Goal: Task Accomplishment & Management: Complete application form

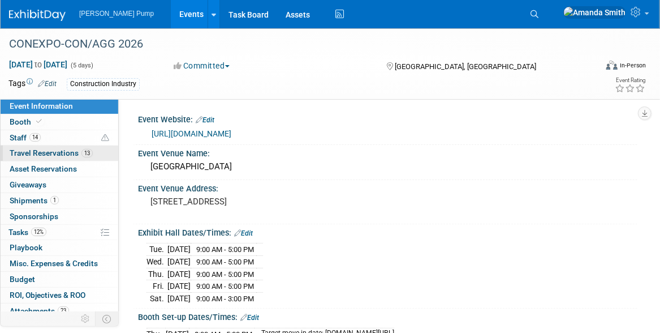
click at [27, 153] on span "Travel Reservations 13" at bounding box center [51, 152] width 83 height 9
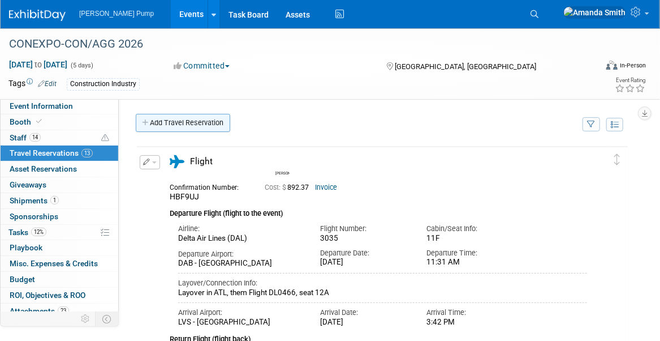
click at [167, 124] on link "Add Travel Reservation" at bounding box center [183, 123] width 94 height 18
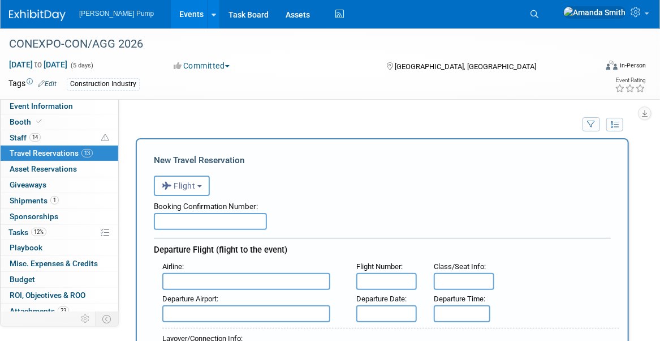
click at [190, 224] on input "text" at bounding box center [210, 221] width 113 height 17
type input "HH5CES"
click at [193, 275] on input "text" at bounding box center [246, 281] width 168 height 17
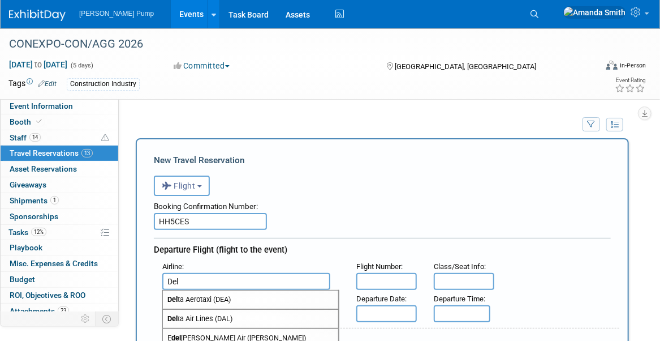
click at [242, 312] on span "Del ta Air Lines (DAL)" at bounding box center [250, 318] width 175 height 18
type input "Delta Air Lines (DAL)"
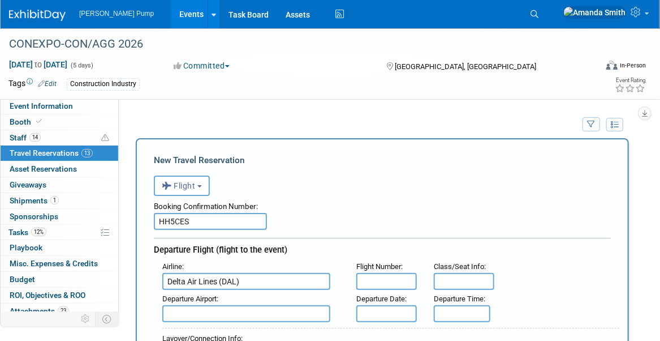
click at [376, 281] on input "text" at bounding box center [386, 281] width 61 height 17
type input "3035"
click at [186, 312] on input "text" at bounding box center [246, 313] width 168 height 17
click at [213, 327] on span "DAB - [GEOGRAPHIC_DATA]" at bounding box center [250, 331] width 175 height 18
type input "DAB - [GEOGRAPHIC_DATA]"
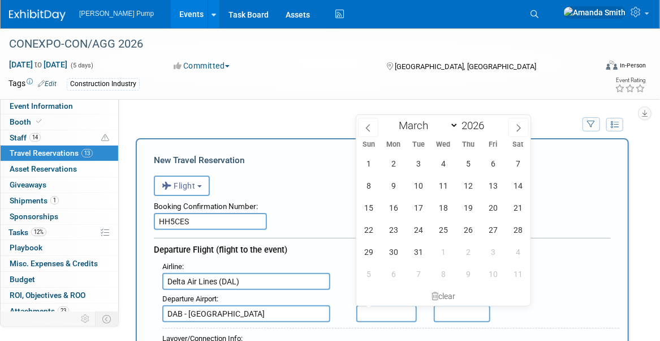
click at [368, 313] on input "text" at bounding box center [386, 313] width 61 height 17
click at [373, 126] on span at bounding box center [368, 127] width 20 height 19
select select "1"
click at [495, 231] on span "27" at bounding box center [493, 229] width 22 height 22
type input "[DATE]"
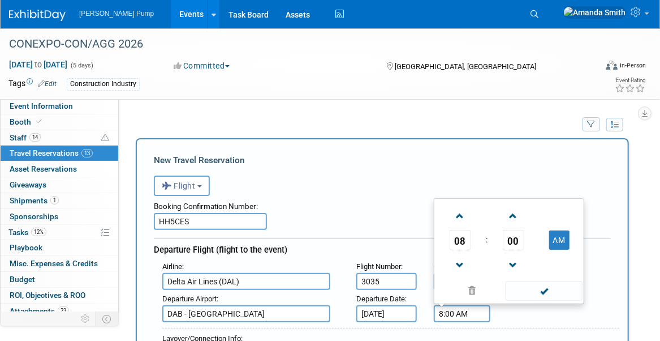
click at [464, 314] on input "8:00 AM" at bounding box center [462, 313] width 57 height 17
click at [459, 210] on span at bounding box center [460, 216] width 20 height 20
click at [518, 210] on span at bounding box center [513, 216] width 20 height 20
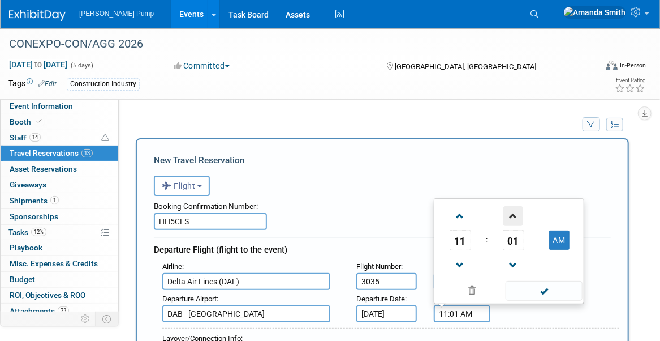
click at [518, 210] on span at bounding box center [513, 216] width 20 height 20
click at [516, 213] on span at bounding box center [513, 216] width 20 height 20
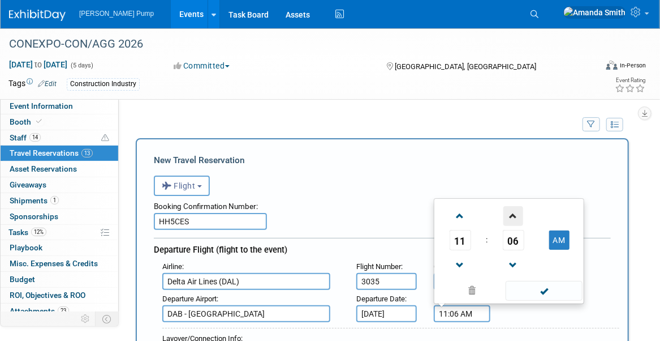
click at [516, 213] on span at bounding box center [513, 216] width 20 height 20
click at [508, 214] on span at bounding box center [513, 216] width 20 height 20
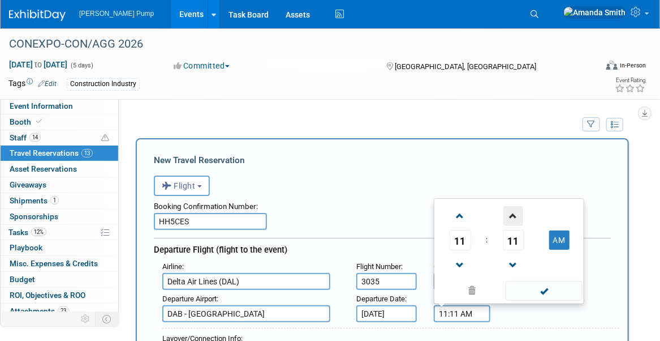
click at [508, 214] on span at bounding box center [513, 216] width 20 height 20
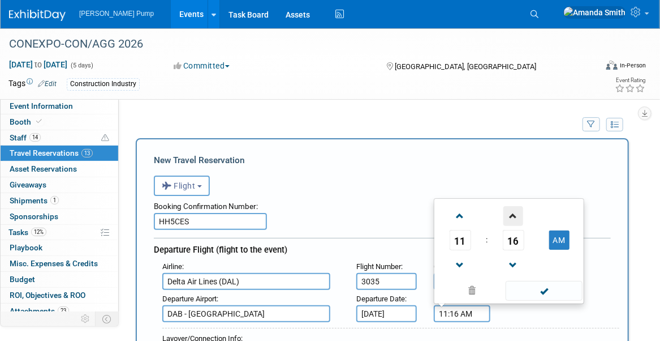
click at [508, 214] on span at bounding box center [513, 216] width 20 height 20
click at [509, 213] on span at bounding box center [513, 216] width 20 height 20
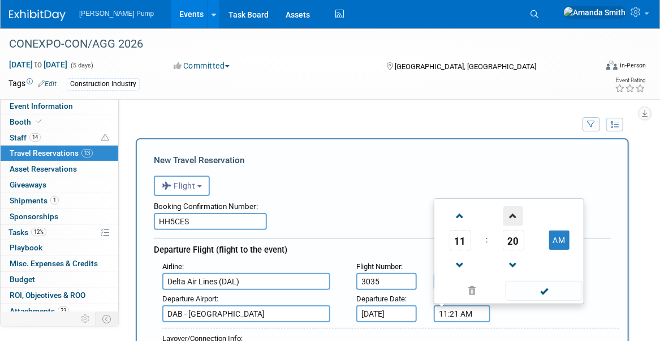
click at [509, 213] on span at bounding box center [513, 216] width 20 height 20
click at [510, 212] on span at bounding box center [513, 216] width 20 height 20
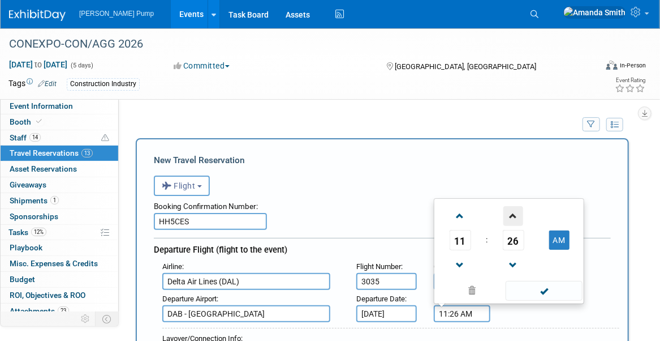
click at [510, 212] on span at bounding box center [513, 216] width 20 height 20
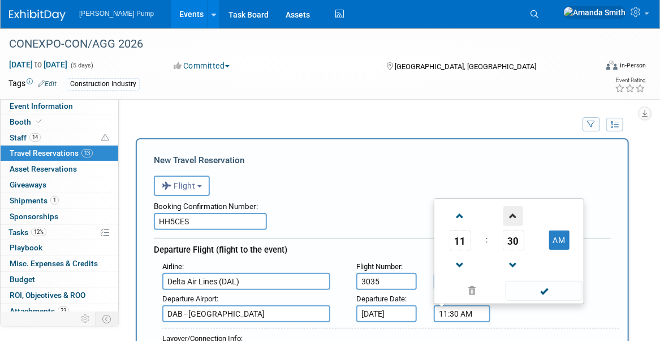
type input "11:31 AM"
click at [546, 287] on span at bounding box center [544, 291] width 76 height 20
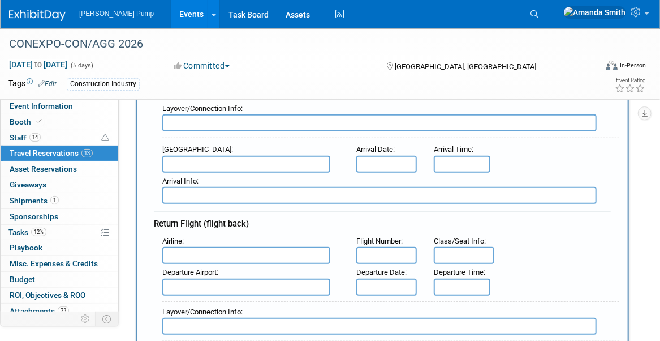
scroll to position [226, 0]
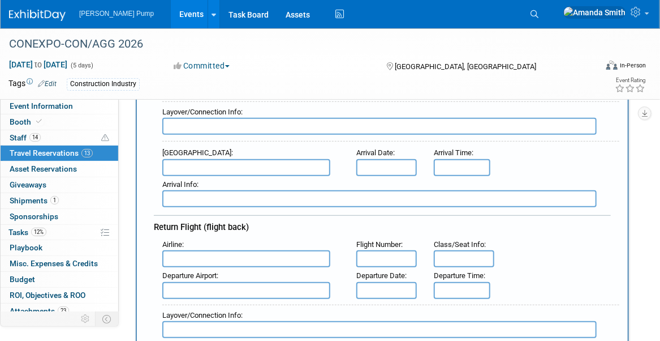
click at [255, 127] on input "text" at bounding box center [379, 126] width 434 height 17
type input "Layover in ATL, then Flight DL0466"
click at [283, 159] on input "text" at bounding box center [246, 167] width 168 height 17
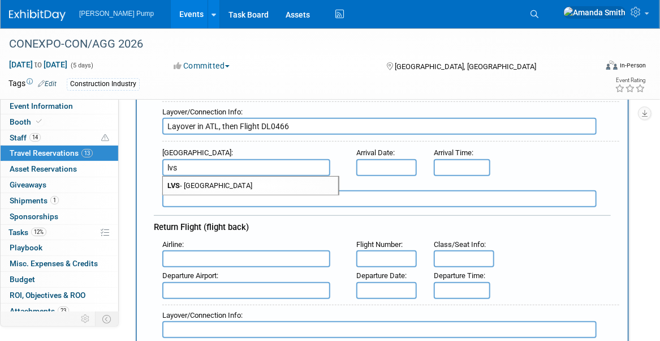
click at [285, 178] on span "LVS - [GEOGRAPHIC_DATA]" at bounding box center [250, 185] width 175 height 18
type input "LVS - [GEOGRAPHIC_DATA]"
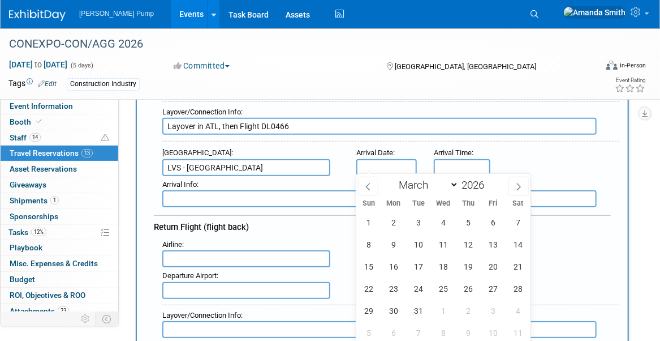
click at [376, 159] on input "text" at bounding box center [386, 167] width 61 height 17
click at [369, 184] on icon at bounding box center [368, 187] width 8 height 8
select select "1"
click at [489, 291] on span "27" at bounding box center [493, 288] width 22 height 22
type input "[DATE]"
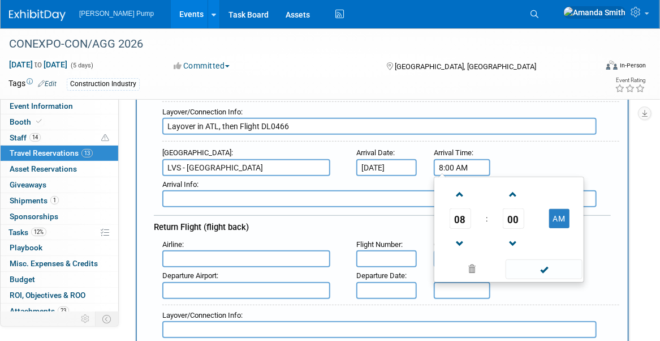
click at [449, 159] on input "8:00 AM" at bounding box center [462, 167] width 57 height 17
click at [456, 186] on span at bounding box center [460, 194] width 20 height 20
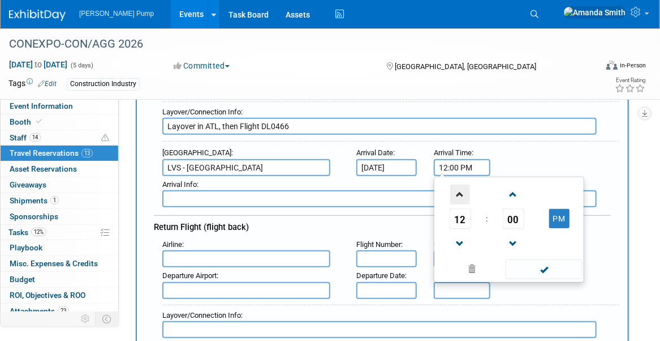
click at [456, 186] on span at bounding box center [460, 194] width 20 height 20
click at [512, 242] on span at bounding box center [513, 244] width 20 height 20
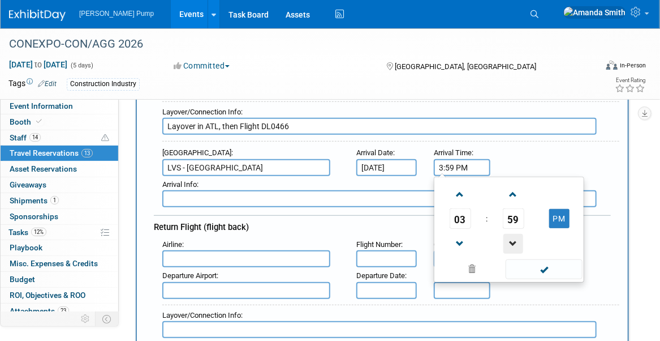
click at [512, 242] on span at bounding box center [513, 244] width 20 height 20
click at [512, 240] on span at bounding box center [513, 244] width 20 height 20
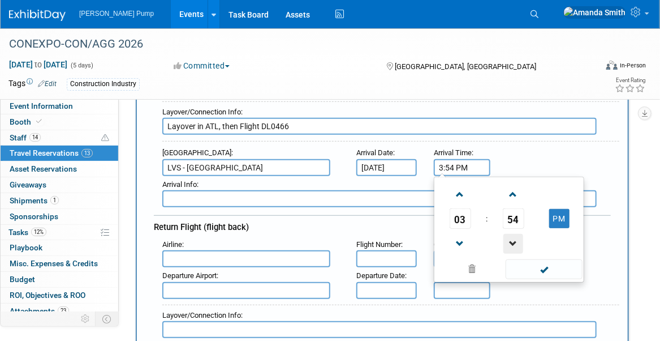
click at [512, 240] on span at bounding box center [513, 244] width 20 height 20
click at [512, 239] on span at bounding box center [513, 244] width 20 height 20
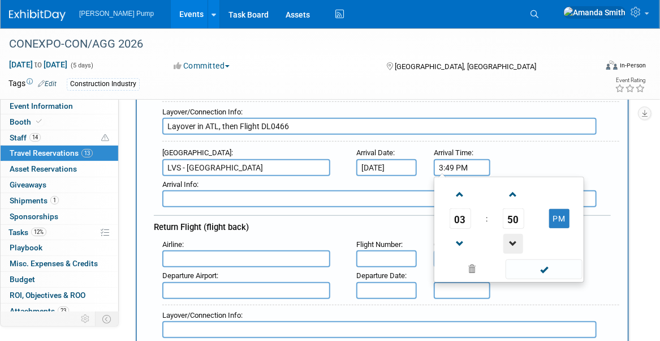
click at [515, 236] on span at bounding box center [513, 244] width 20 height 20
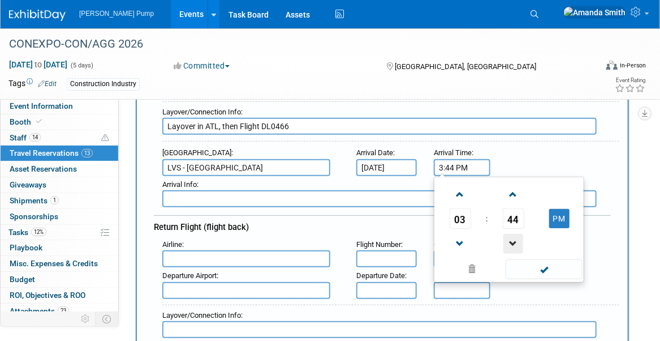
click at [515, 236] on span at bounding box center [513, 244] width 20 height 20
type input "3:42 PM"
click at [540, 265] on span at bounding box center [544, 269] width 76 height 20
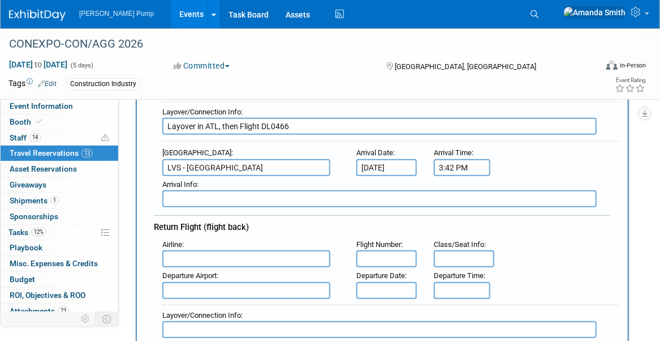
click at [259, 250] on input "text" at bounding box center [246, 258] width 168 height 17
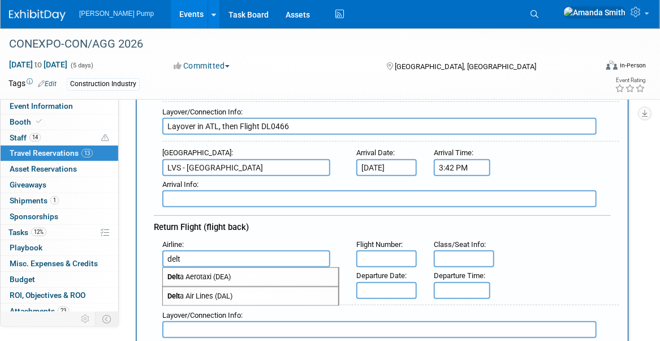
drag, startPoint x: 244, startPoint y: 288, endPoint x: 395, endPoint y: 239, distance: 158.8
click at [245, 287] on span "Delt a Air Lines (DAL)" at bounding box center [250, 296] width 175 height 18
type input "Delta Air Lines (DAL)"
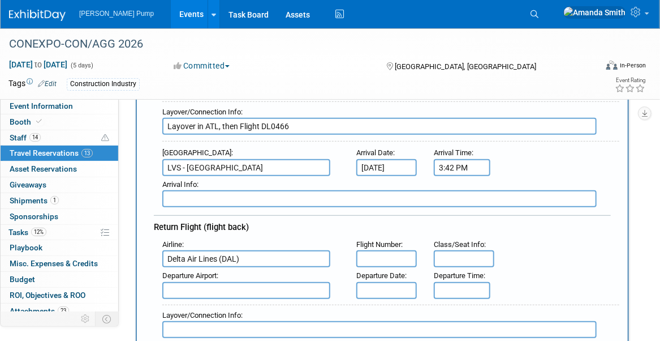
click at [391, 250] on input "text" at bounding box center [386, 258] width 61 height 17
type input "0677"
click at [203, 283] on input "text" at bounding box center [246, 290] width 168 height 17
drag, startPoint x: 213, startPoint y: 304, endPoint x: 371, endPoint y: 290, distance: 158.5
click at [213, 304] on span "LVS - [GEOGRAPHIC_DATA]" at bounding box center [250, 308] width 175 height 18
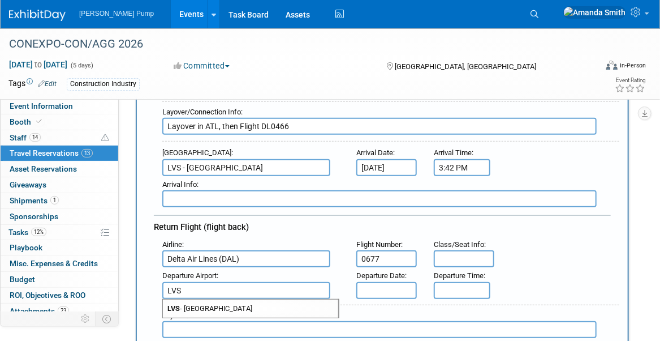
type input "LVS - [GEOGRAPHIC_DATA]"
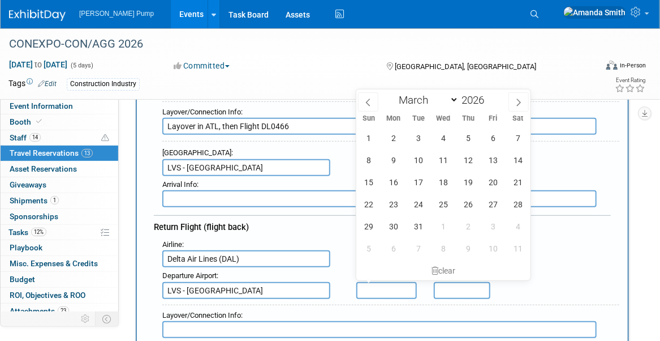
click at [376, 290] on input "text" at bounding box center [386, 290] width 61 height 17
click at [471, 142] on span "5" at bounding box center [468, 138] width 22 height 22
type input "[DATE]"
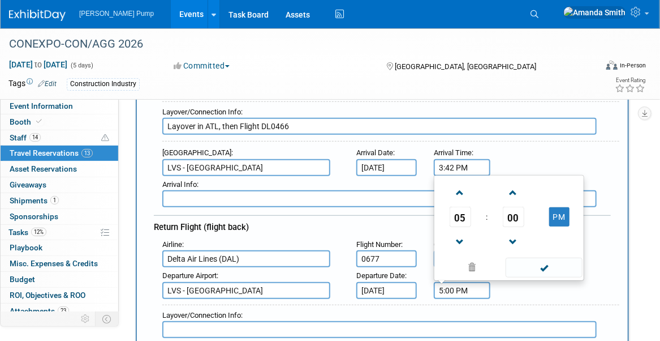
click at [472, 284] on input "5:00 PM" at bounding box center [462, 290] width 57 height 17
click at [460, 184] on span at bounding box center [460, 193] width 20 height 20
click at [514, 193] on span at bounding box center [513, 193] width 20 height 20
click at [514, 192] on span at bounding box center [513, 193] width 20 height 20
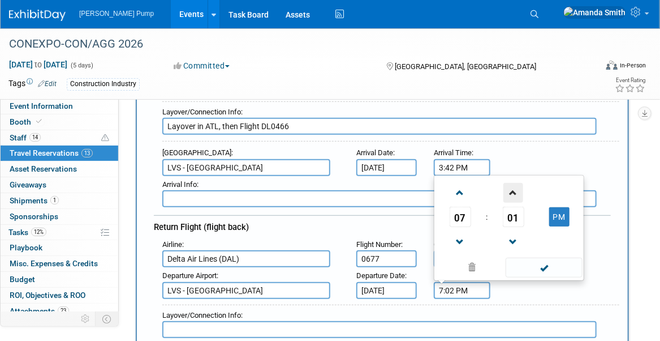
click at [514, 192] on span at bounding box center [513, 193] width 20 height 20
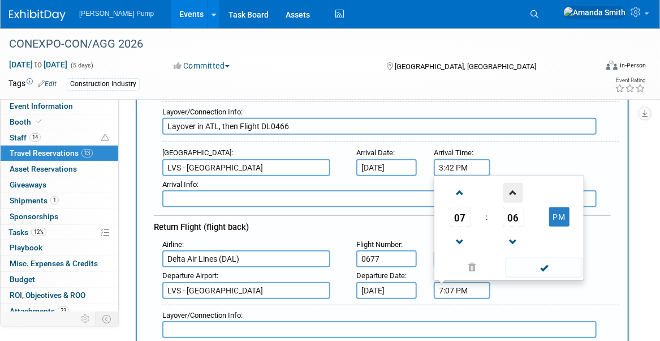
click at [514, 192] on span at bounding box center [513, 193] width 20 height 20
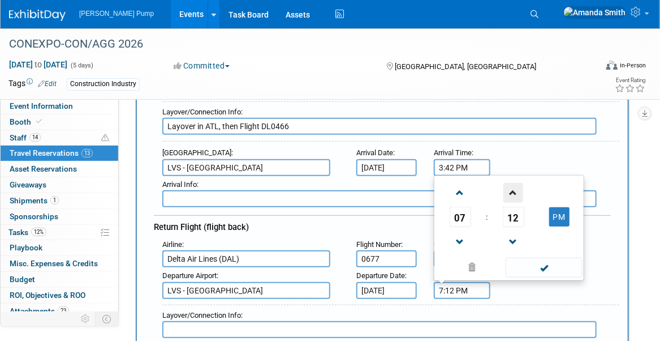
click at [514, 192] on span at bounding box center [513, 193] width 20 height 20
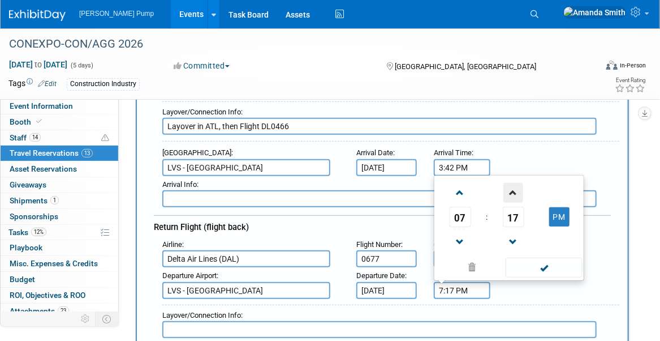
click at [514, 192] on span at bounding box center [513, 193] width 20 height 20
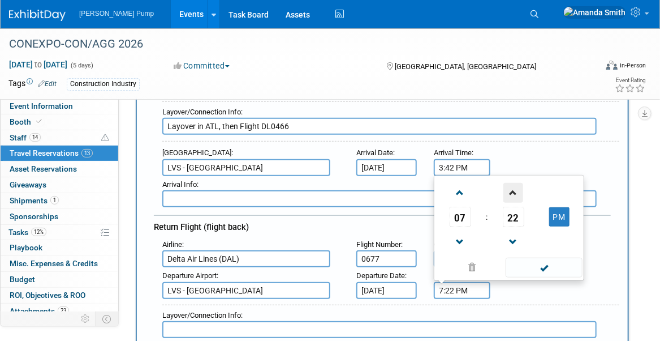
click at [514, 192] on span at bounding box center [513, 193] width 20 height 20
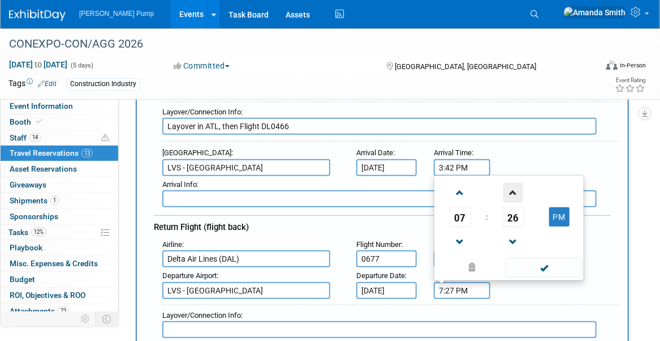
click at [514, 192] on span at bounding box center [513, 193] width 20 height 20
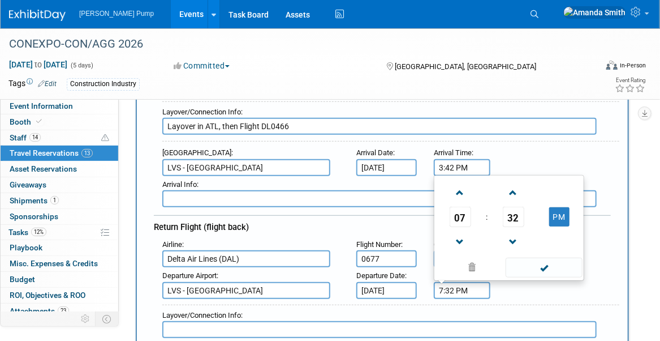
drag, startPoint x: 563, startPoint y: 210, endPoint x: 569, endPoint y: 236, distance: 26.6
click at [563, 212] on button "PM" at bounding box center [559, 216] width 20 height 19
type input "7:32 AM"
click at [562, 260] on span at bounding box center [544, 267] width 76 height 20
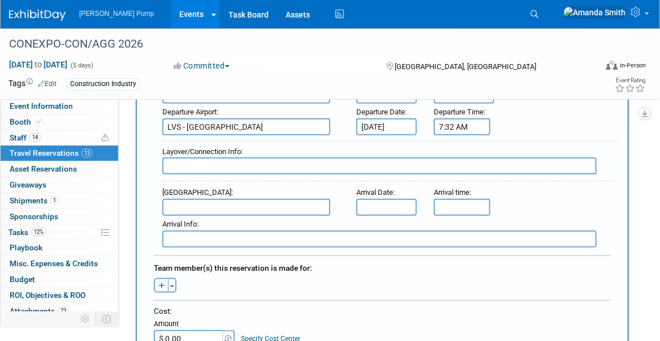
scroll to position [396, 0]
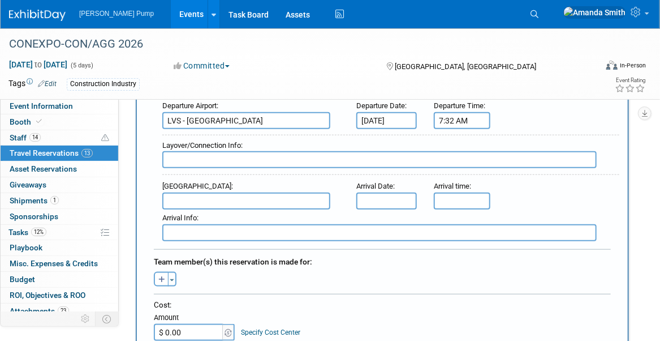
click at [287, 152] on input "text" at bounding box center [379, 159] width 434 height 17
type input "Layover in ATL, then Flight DL3056"
click at [275, 194] on input "text" at bounding box center [246, 200] width 168 height 17
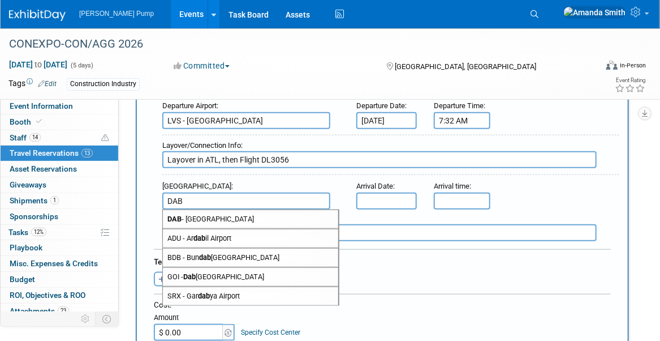
click at [270, 214] on span "DAB - [GEOGRAPHIC_DATA]" at bounding box center [250, 219] width 175 height 18
type input "DAB - [GEOGRAPHIC_DATA]"
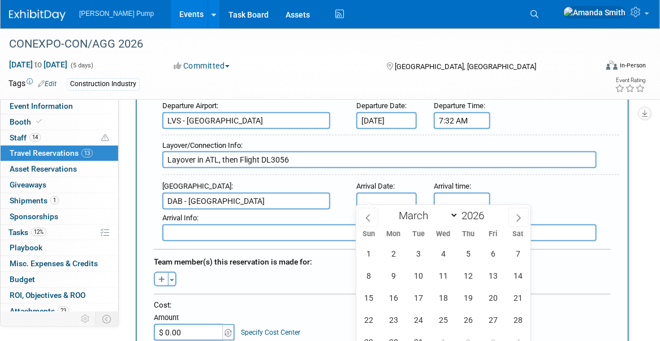
click at [392, 192] on input "text" at bounding box center [386, 200] width 61 height 17
click at [471, 253] on span "5" at bounding box center [468, 253] width 22 height 22
type input "[DATE]"
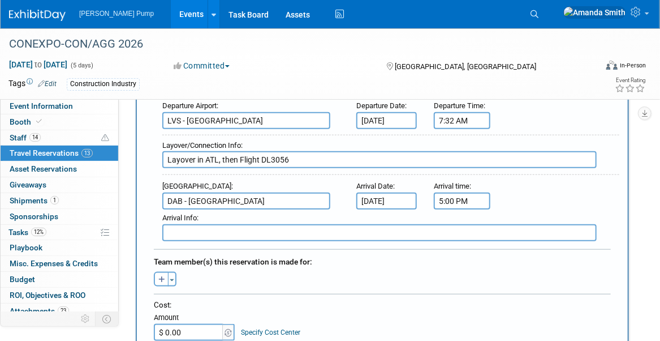
click at [468, 198] on input "5:00 PM" at bounding box center [462, 200] width 57 height 17
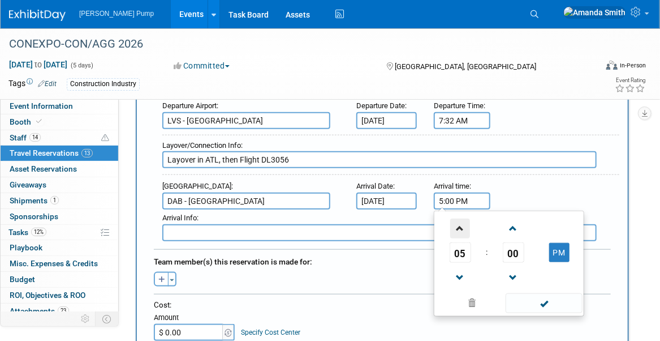
click at [459, 220] on span at bounding box center [460, 228] width 20 height 20
click at [516, 268] on span at bounding box center [513, 278] width 20 height 20
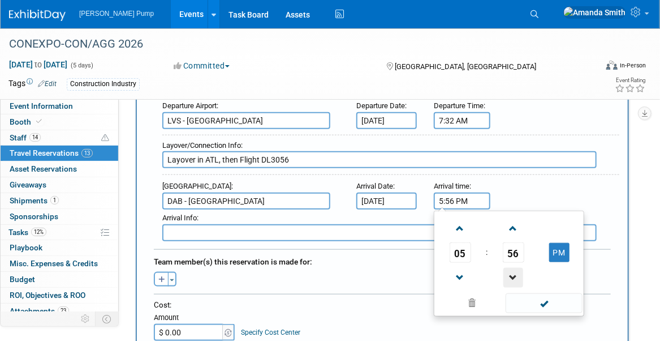
click at [516, 268] on span at bounding box center [513, 278] width 20 height 20
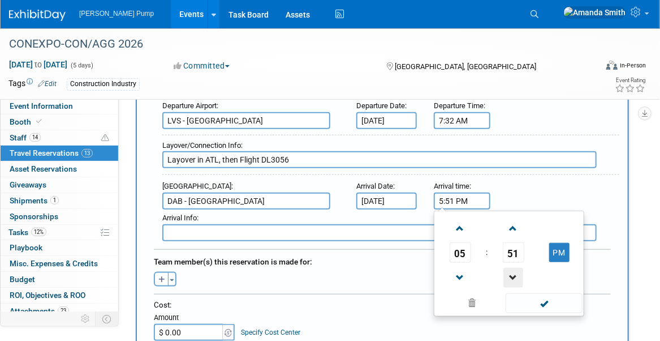
click at [516, 268] on span at bounding box center [513, 278] width 20 height 20
click at [516, 218] on span at bounding box center [513, 228] width 20 height 20
type input "5:49 PM"
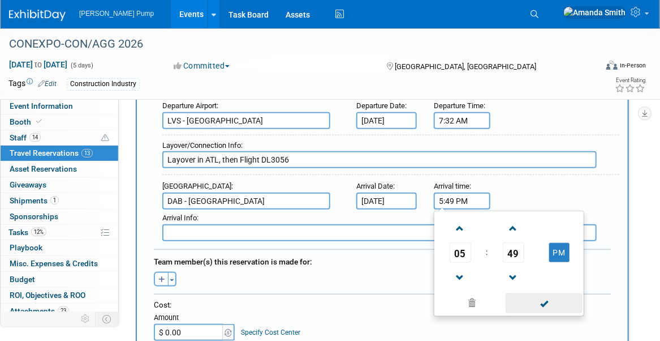
click at [552, 302] on span at bounding box center [544, 303] width 76 height 20
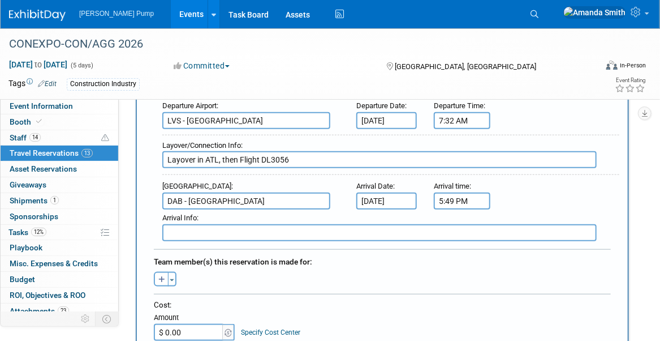
click at [421, 269] on div "[PERSON_NAME] remove [PERSON_NAME] (me) remove [PERSON_NAME] remove" at bounding box center [382, 278] width 474 height 18
click at [159, 276] on icon "button" at bounding box center [161, 279] width 7 height 7
select select
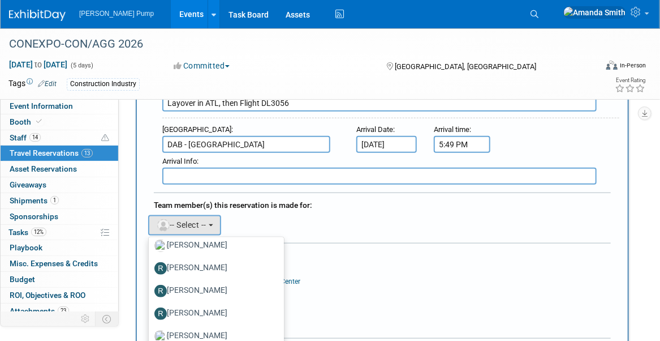
scroll to position [509, 0]
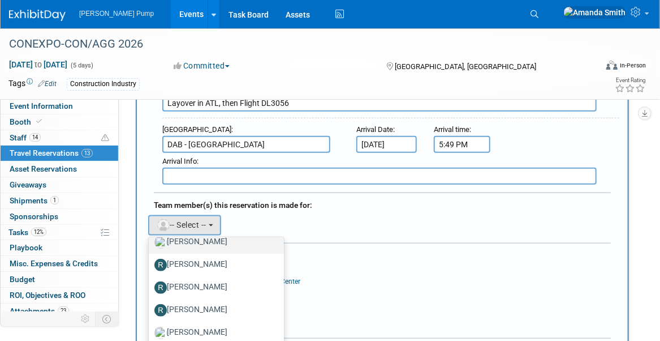
click at [205, 233] on label "[PERSON_NAME]" at bounding box center [213, 242] width 118 height 18
click at [150, 237] on input "[PERSON_NAME]" at bounding box center [146, 240] width 7 height 7
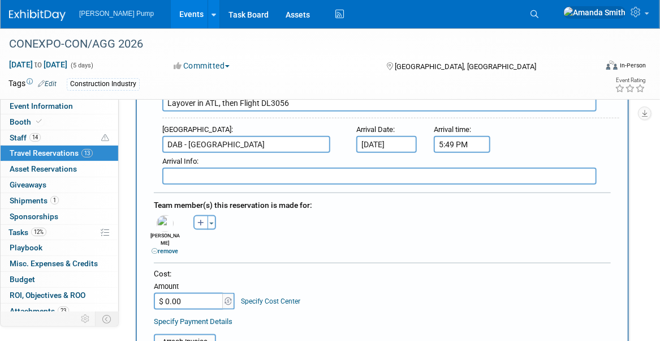
click at [380, 282] on div "Cost: Amount $ 0.00 Specify Cost Center Cost Center -- Not Specified --" at bounding box center [382, 288] width 457 height 41
click at [183, 292] on input "$ 0.00" at bounding box center [189, 300] width 71 height 17
type input "$ 892.37"
click at [394, 300] on div "Cost: Amount $ 892.37 Specify Cost Center Cost Center -- Not Specified --" at bounding box center [382, 297] width 457 height 59
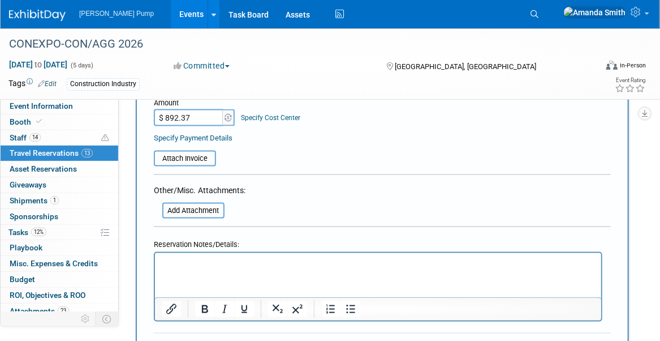
scroll to position [622, 0]
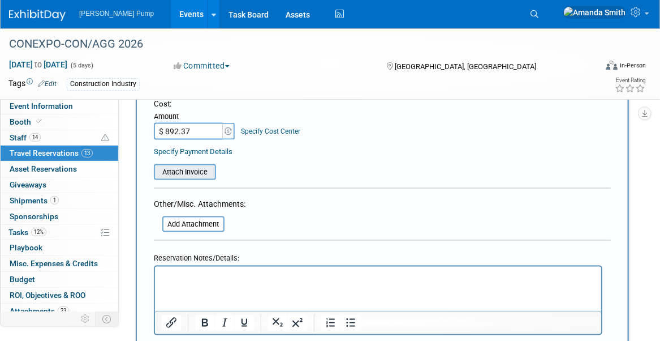
click at [188, 165] on input "file" at bounding box center [147, 172] width 135 height 14
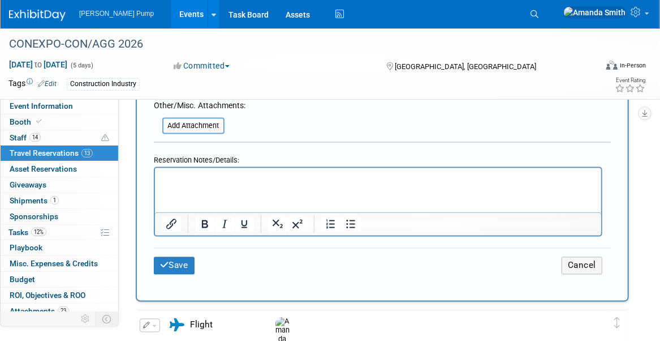
scroll to position [792, 0]
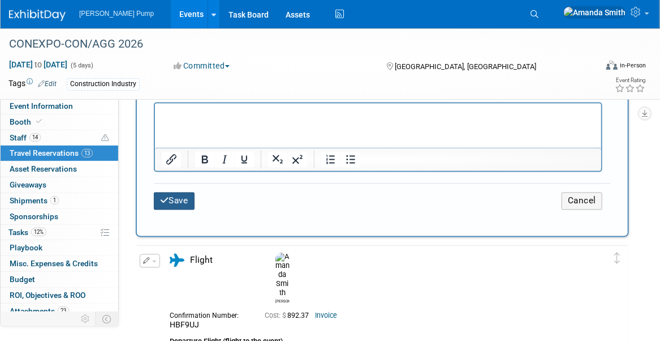
click at [182, 192] on button "Save" at bounding box center [174, 201] width 41 height 18
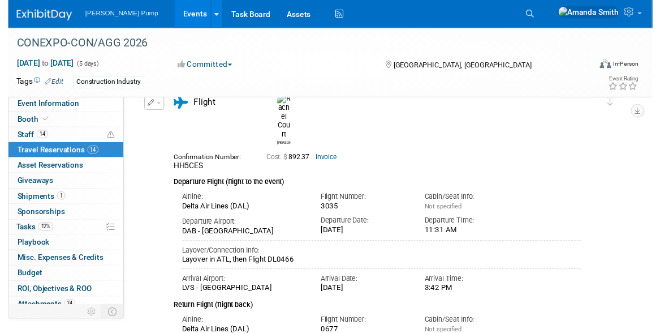
scroll to position [0, 0]
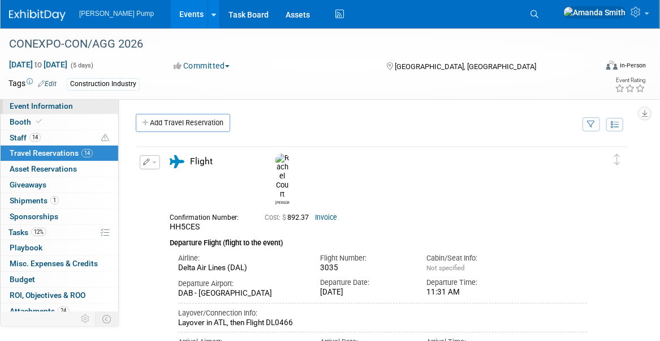
click at [38, 99] on link "Event Information" at bounding box center [60, 105] width 118 height 15
